Goal: Information Seeking & Learning: Check status

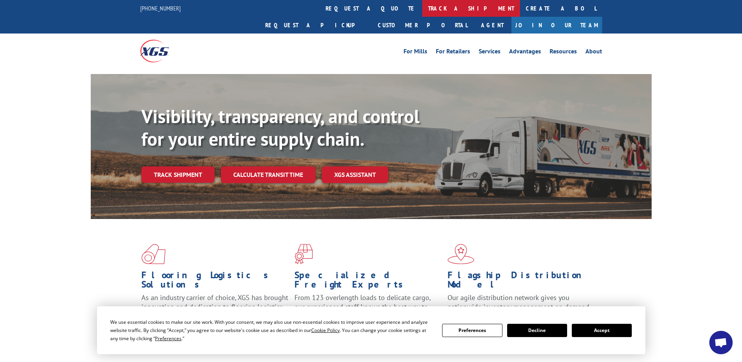
click at [422, 7] on link "track a shipment" at bounding box center [471, 8] width 98 height 17
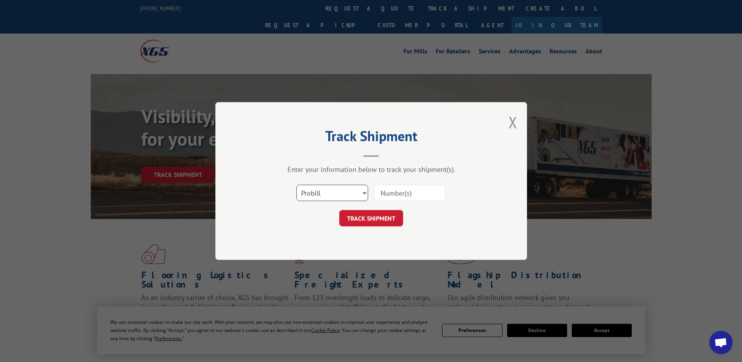
click at [316, 195] on select "Select category... Probill BOL PO" at bounding box center [333, 193] width 72 height 16
select select "bol"
click at [297, 185] on select "Select category... Probill BOL PO" at bounding box center [333, 193] width 72 height 16
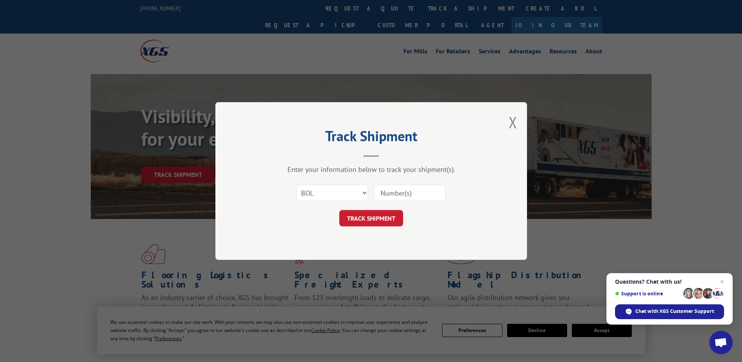
click at [406, 195] on input at bounding box center [410, 193] width 72 height 16
paste input "5211899"
type input "5211899"
click at [364, 214] on button "TRACK SHIPMENT" at bounding box center [371, 218] width 64 height 16
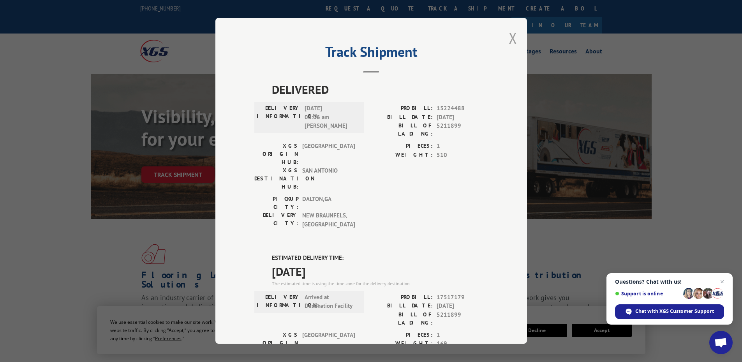
click at [509, 40] on button "Close modal" at bounding box center [513, 38] width 9 height 21
